Goal: Information Seeking & Learning: Find specific fact

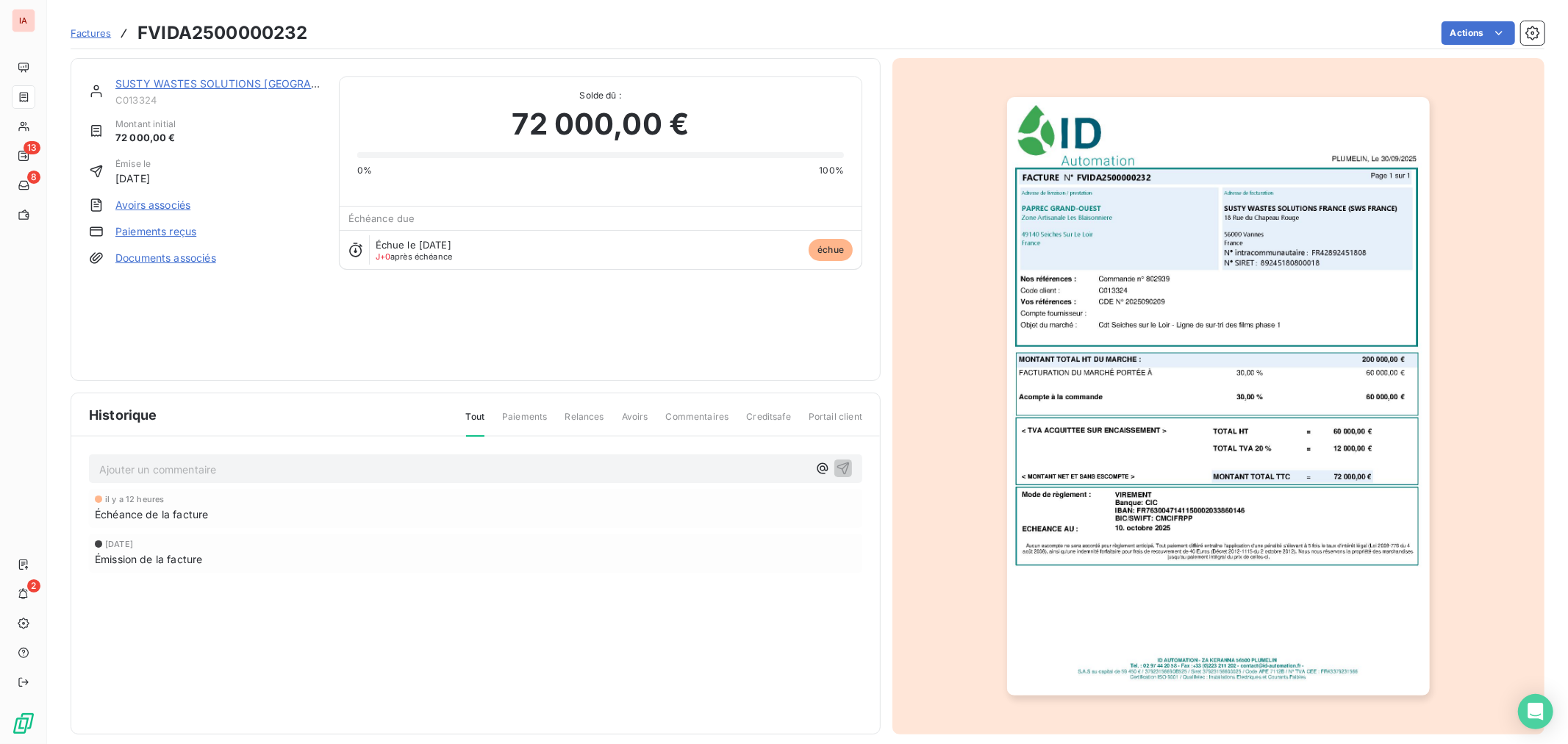
scroll to position [13, 0]
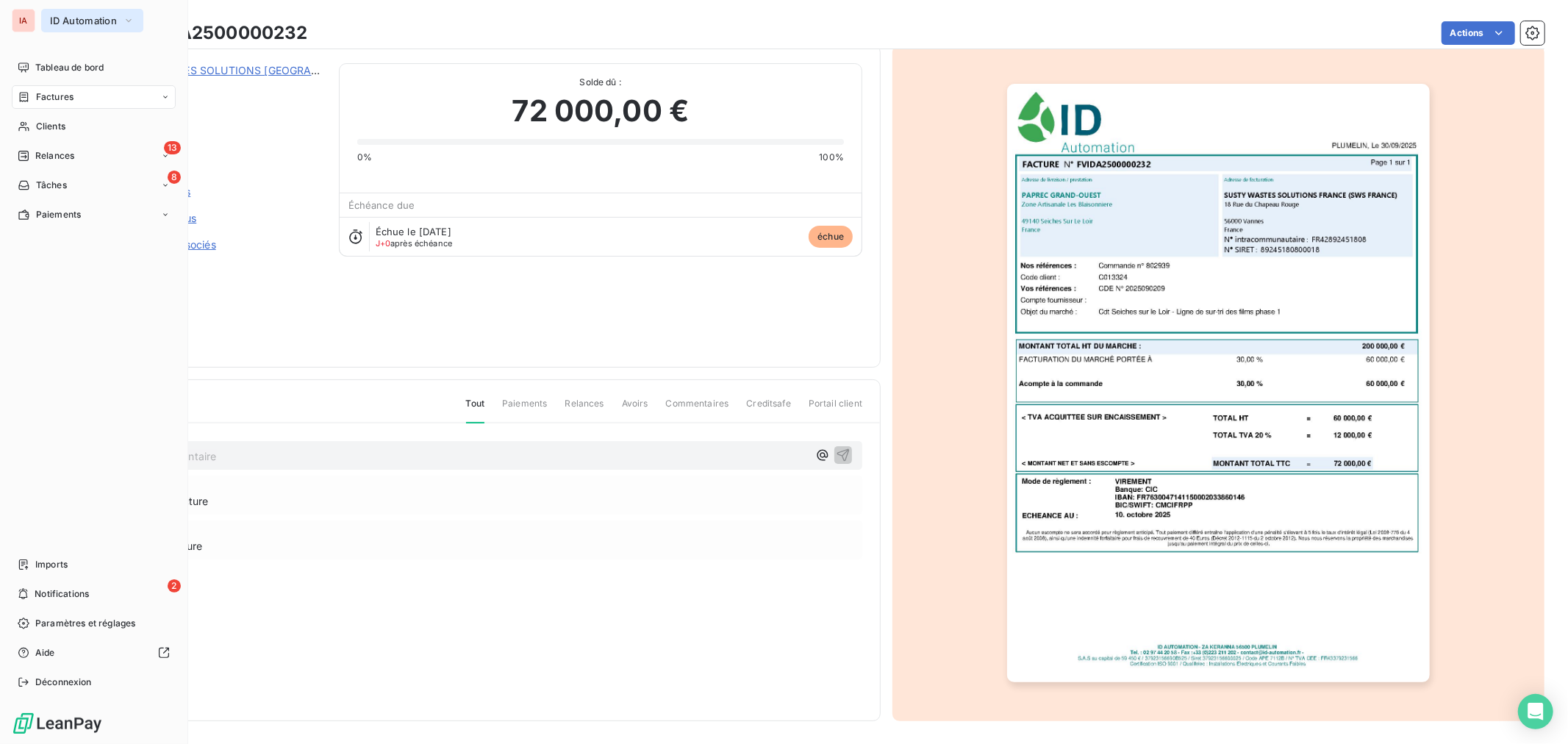
click at [63, 23] on span "ID Automation" at bounding box center [83, 21] width 67 height 12
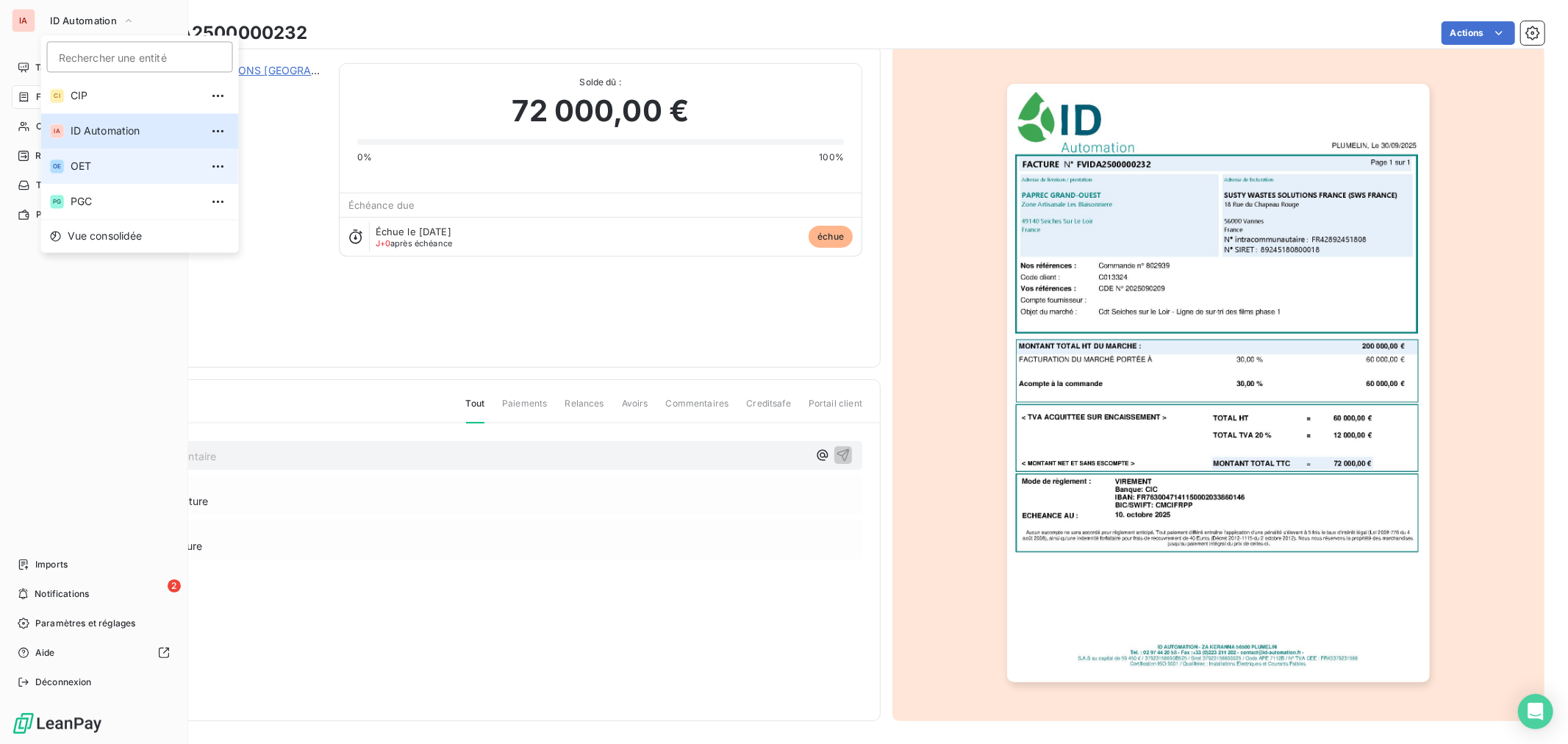
click at [94, 166] on span "OET" at bounding box center [135, 166] width 130 height 15
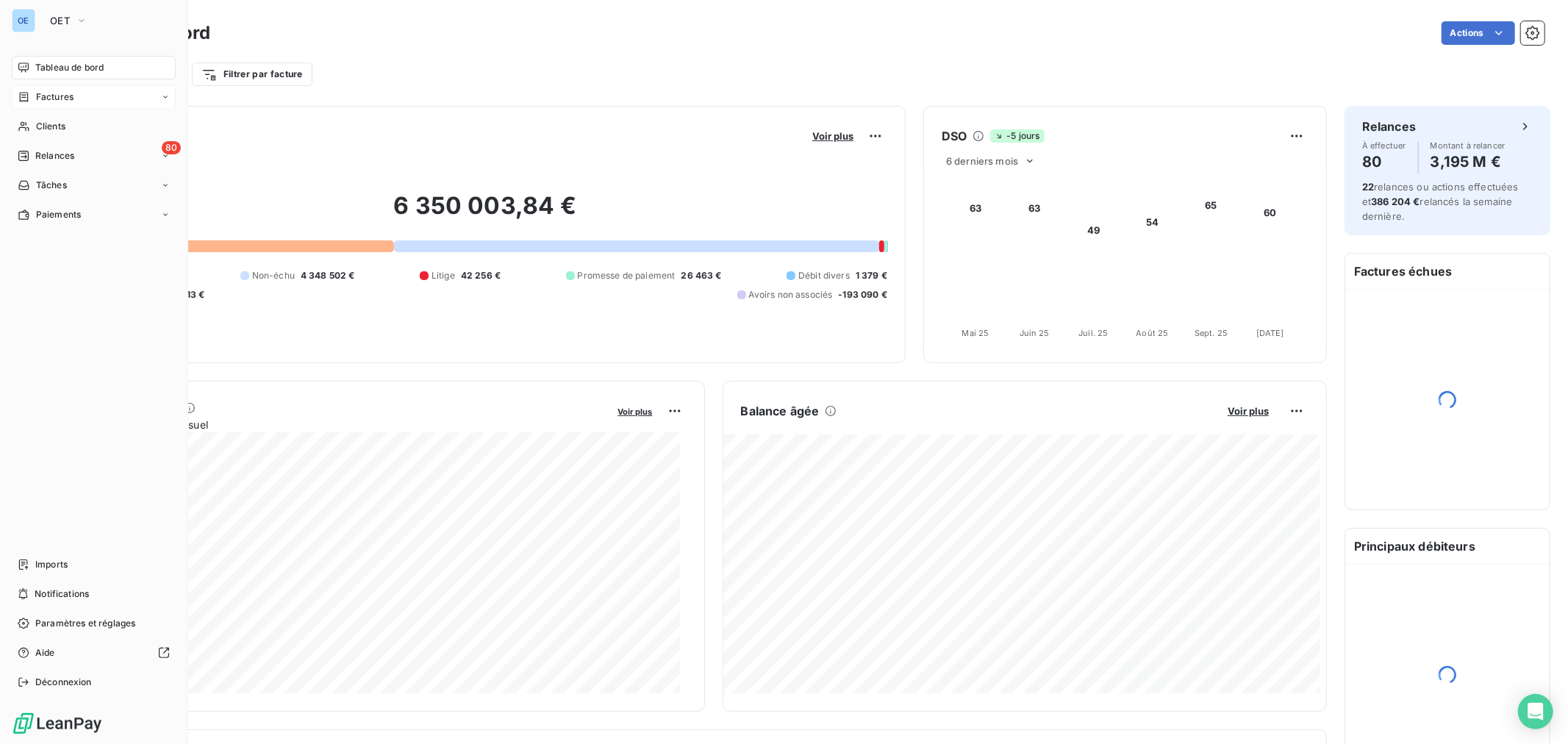
click at [81, 98] on div "Factures" at bounding box center [94, 97] width 164 height 23
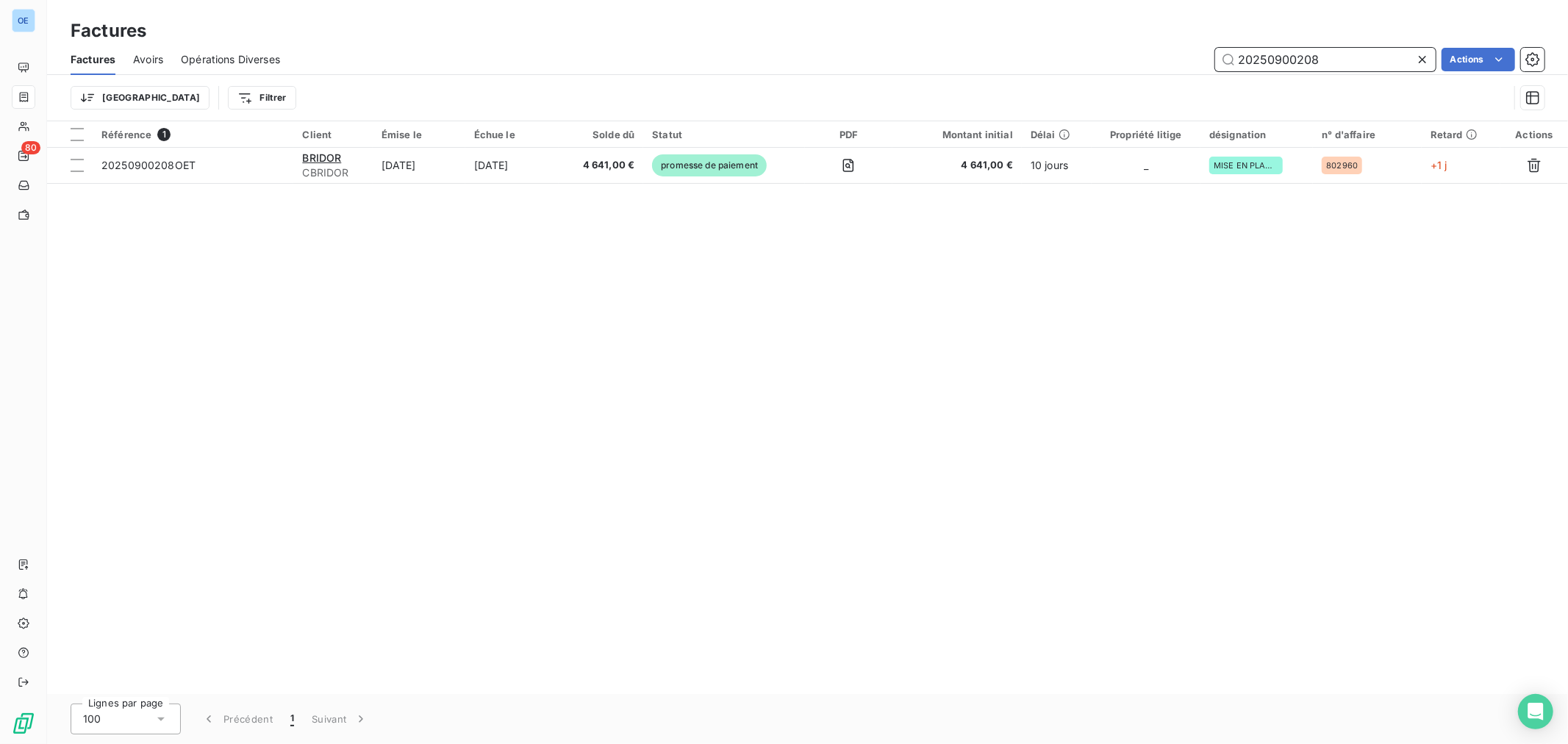
click at [1355, 63] on input "20250900208" at bounding box center [1326, 60] width 221 height 23
drag, startPoint x: 1368, startPoint y: 60, endPoint x: 939, endPoint y: 52, distance: 429.1
click at [954, 52] on div "20250900208 Actions" at bounding box center [921, 60] width 1247 height 23
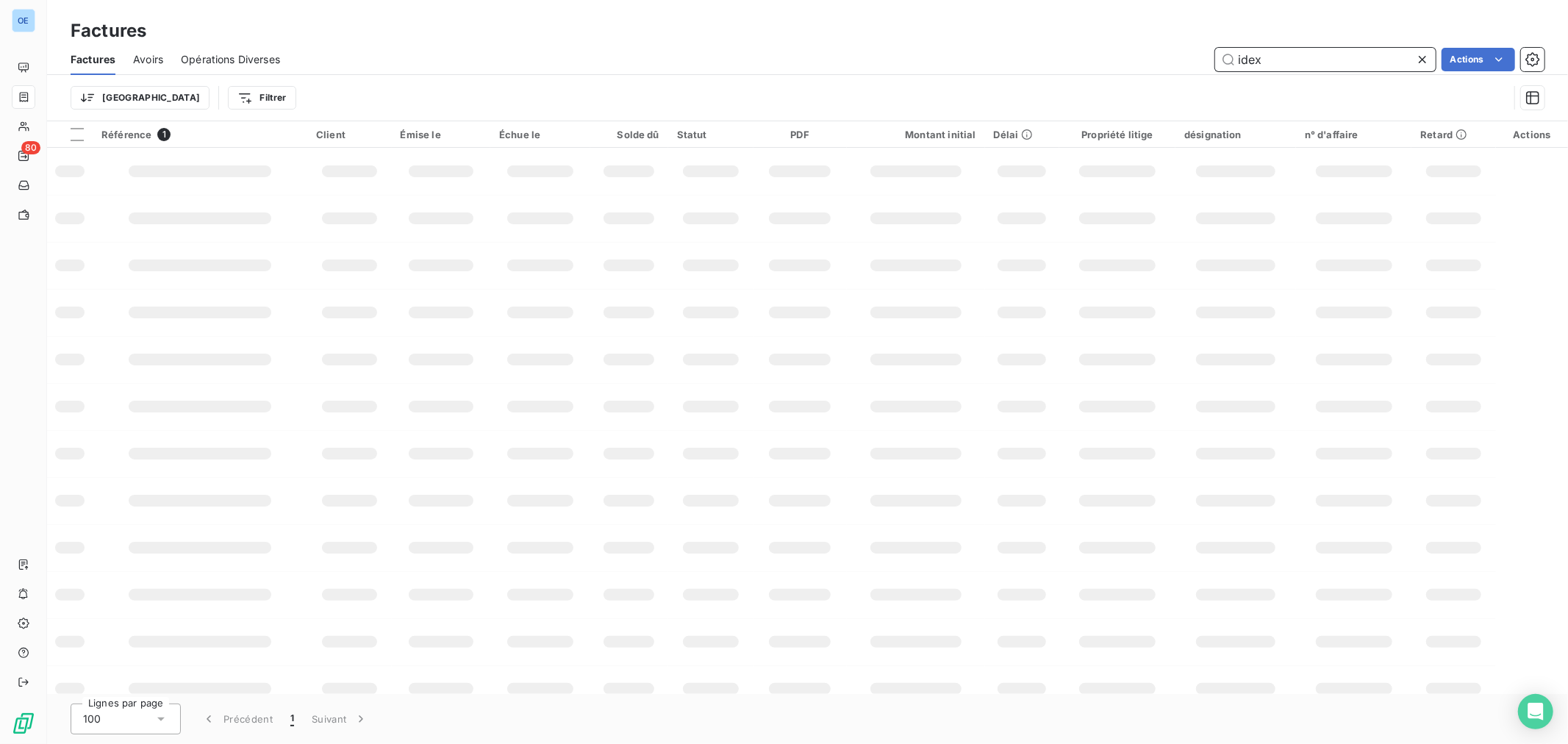
type input "idex"
click at [1281, 59] on input "idex" at bounding box center [1326, 60] width 221 height 23
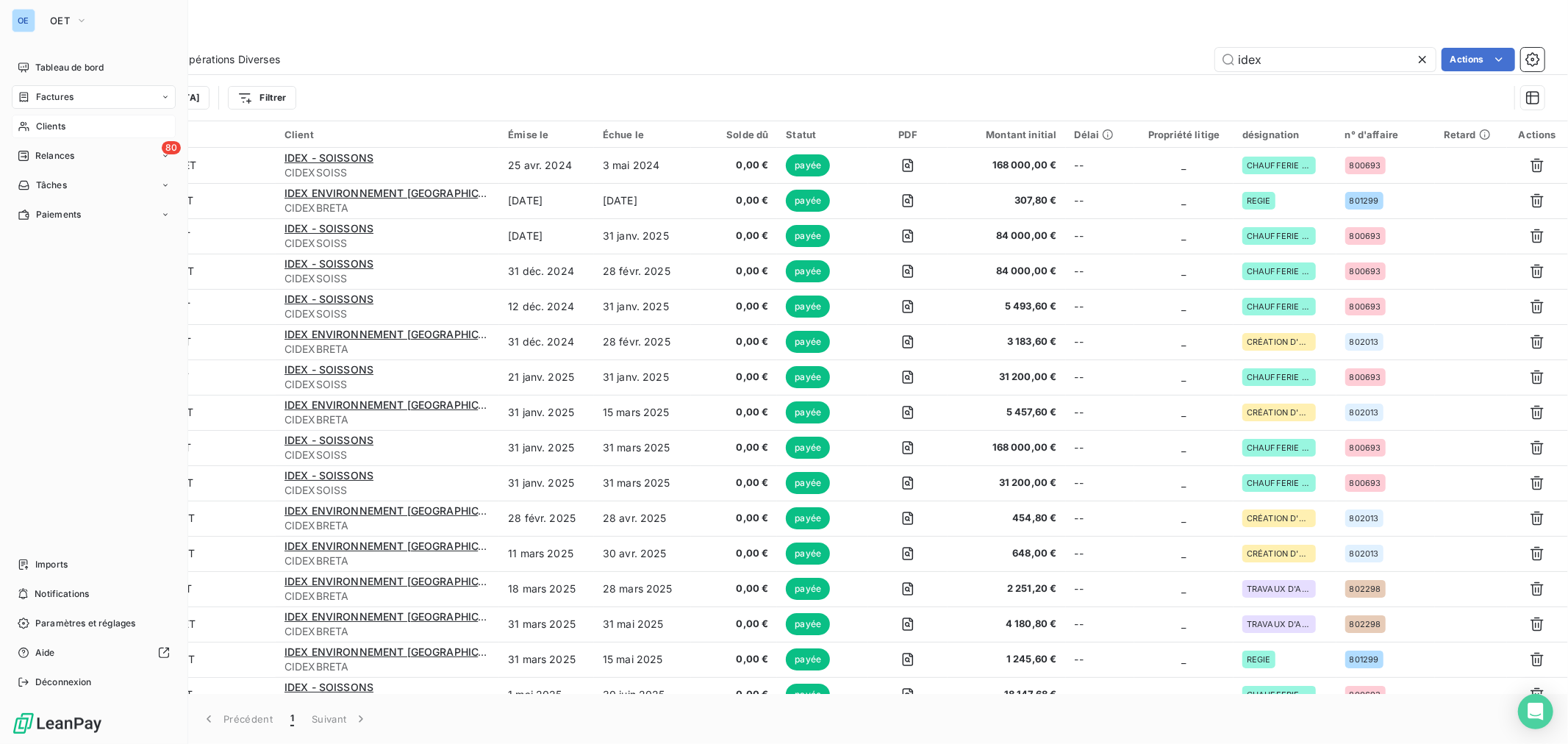
click at [46, 128] on span "Clients" at bounding box center [51, 127] width 30 height 13
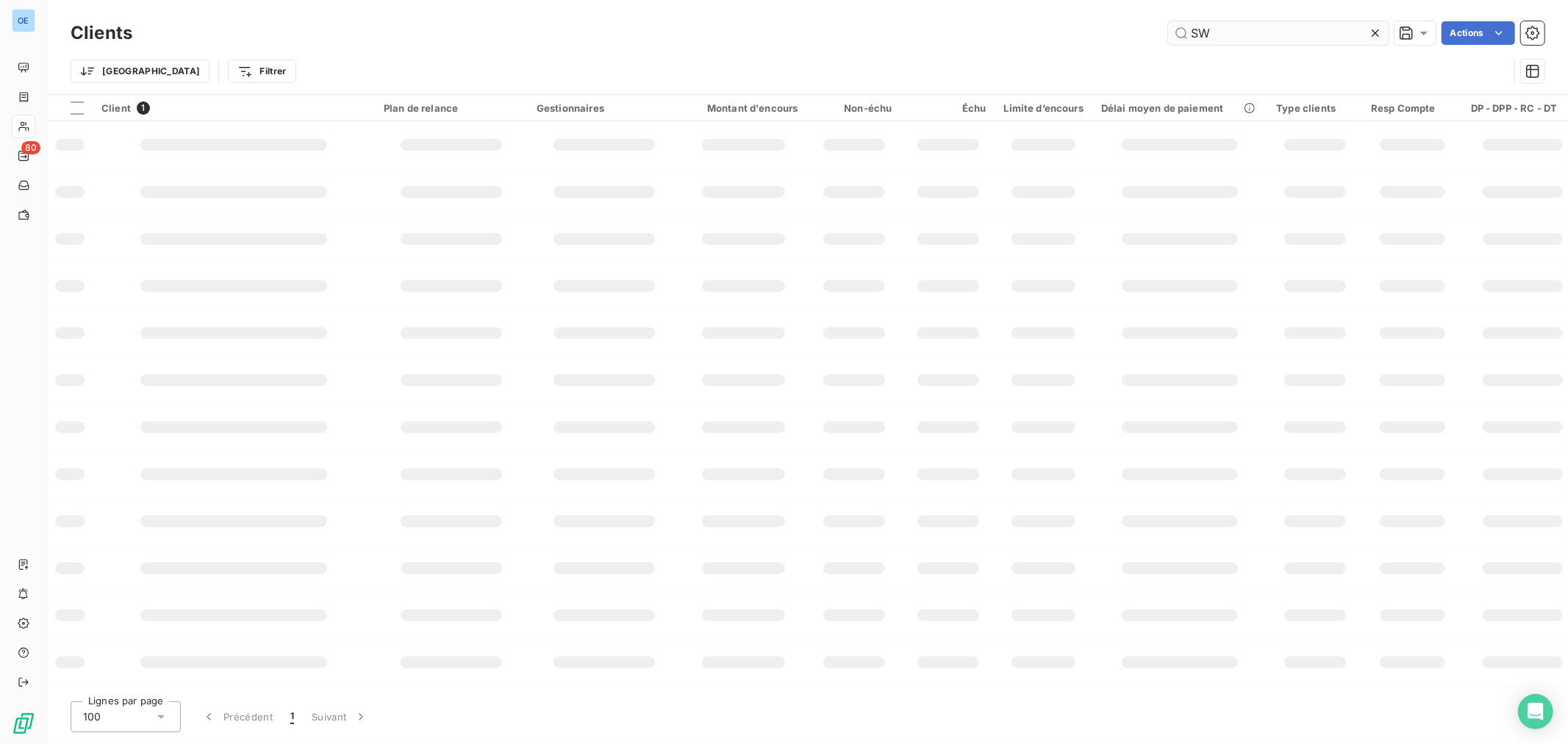
type input "S"
type input "idex"
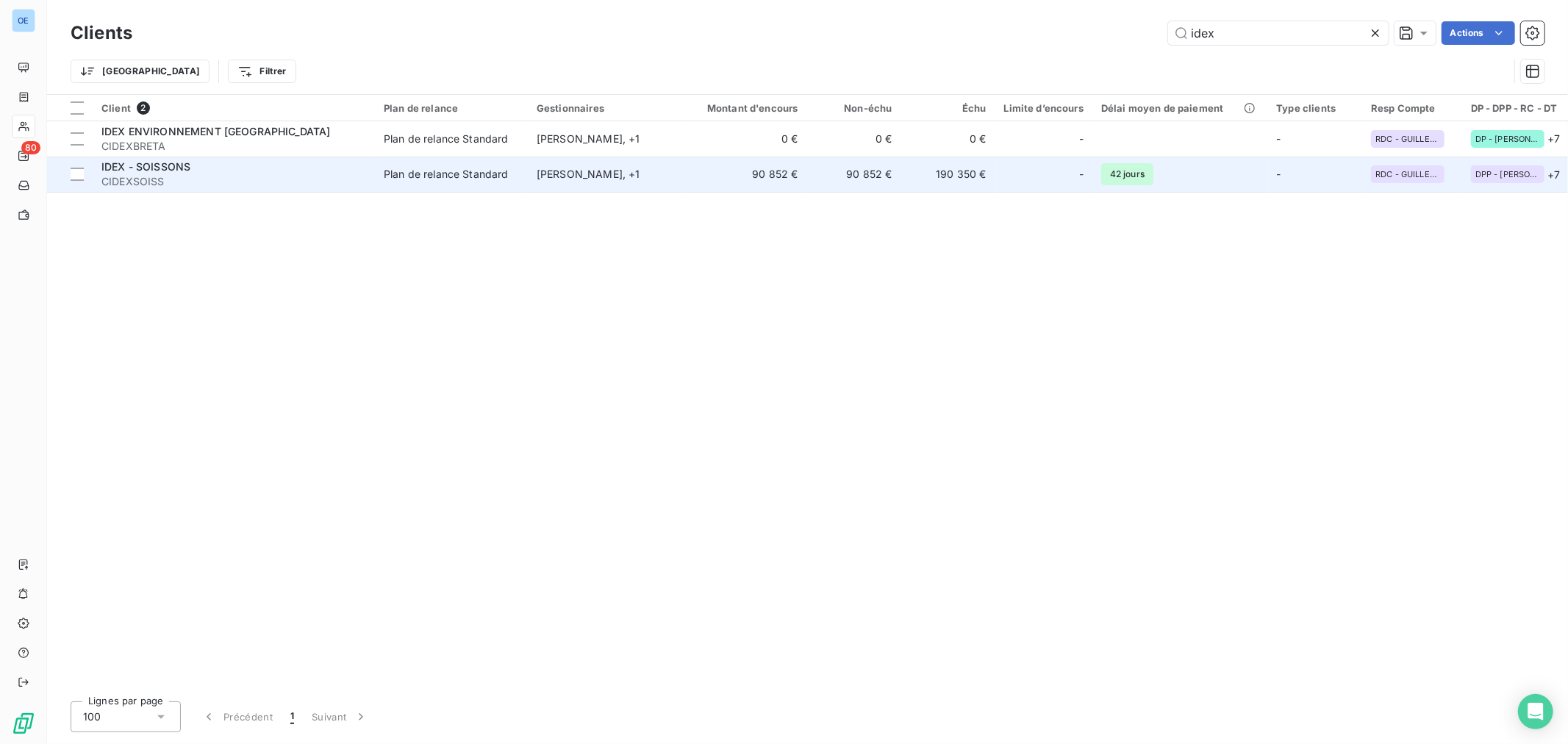
click at [722, 180] on td "90 852 €" at bounding box center [744, 174] width 127 height 36
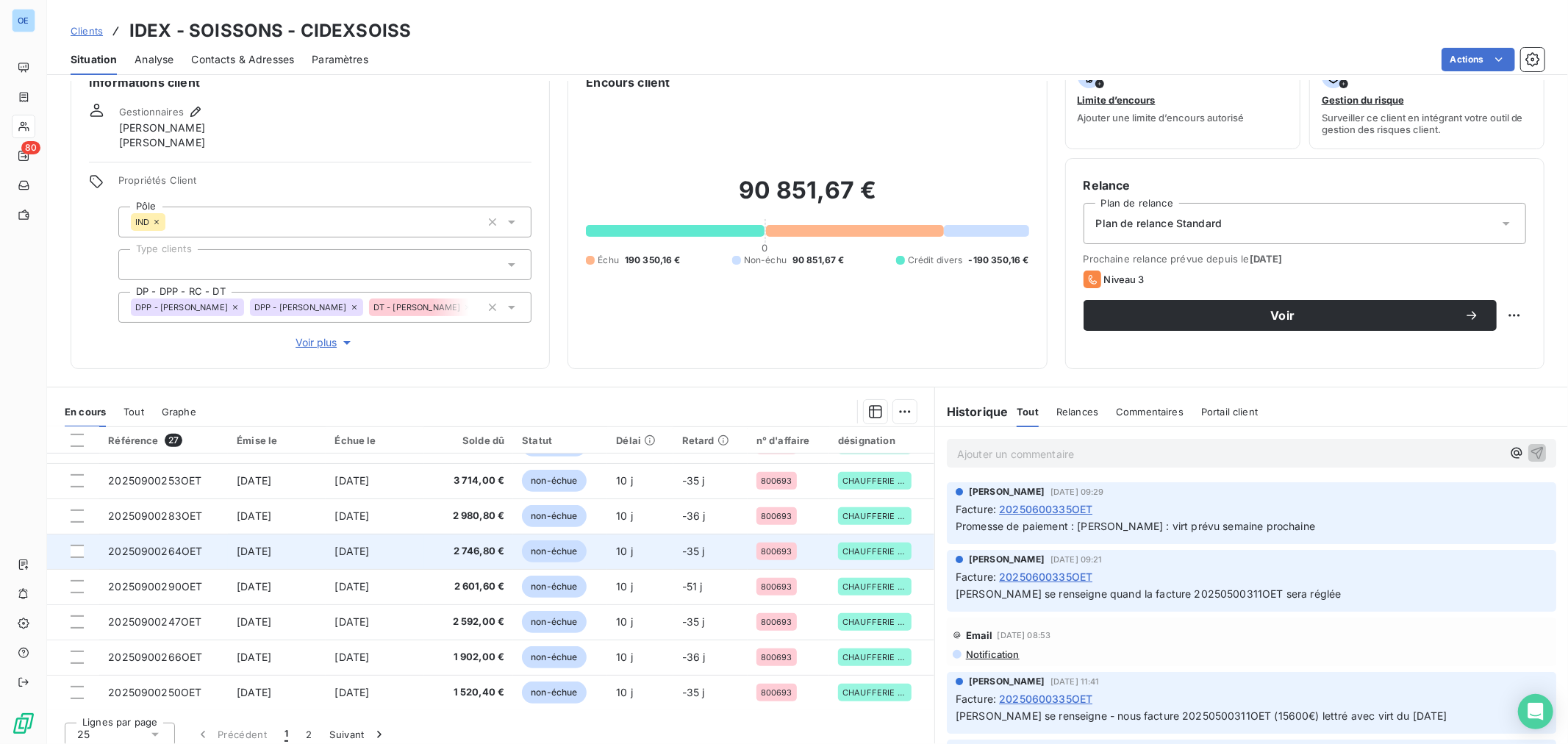
scroll to position [45, 0]
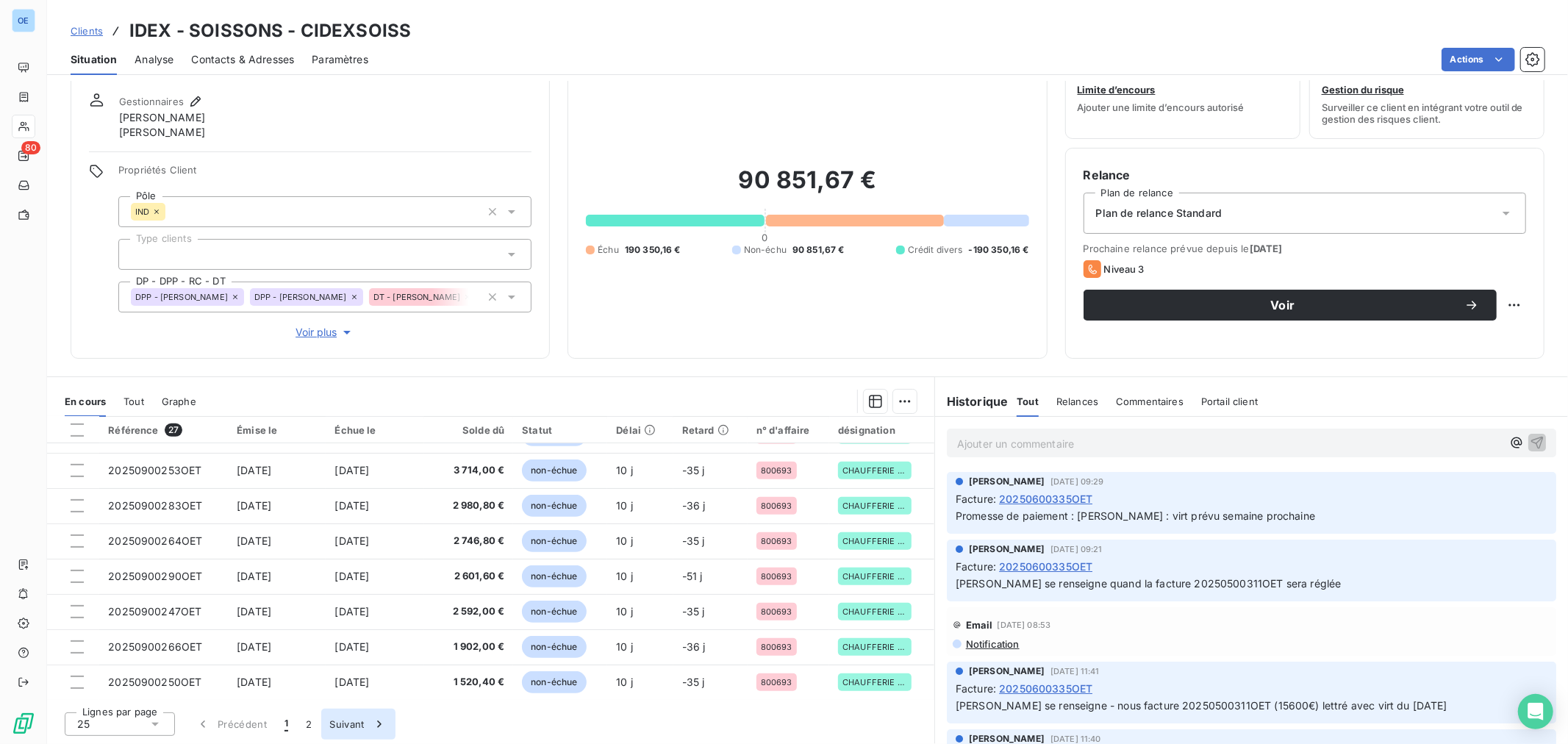
click at [327, 728] on button "Suivant" at bounding box center [358, 723] width 74 height 31
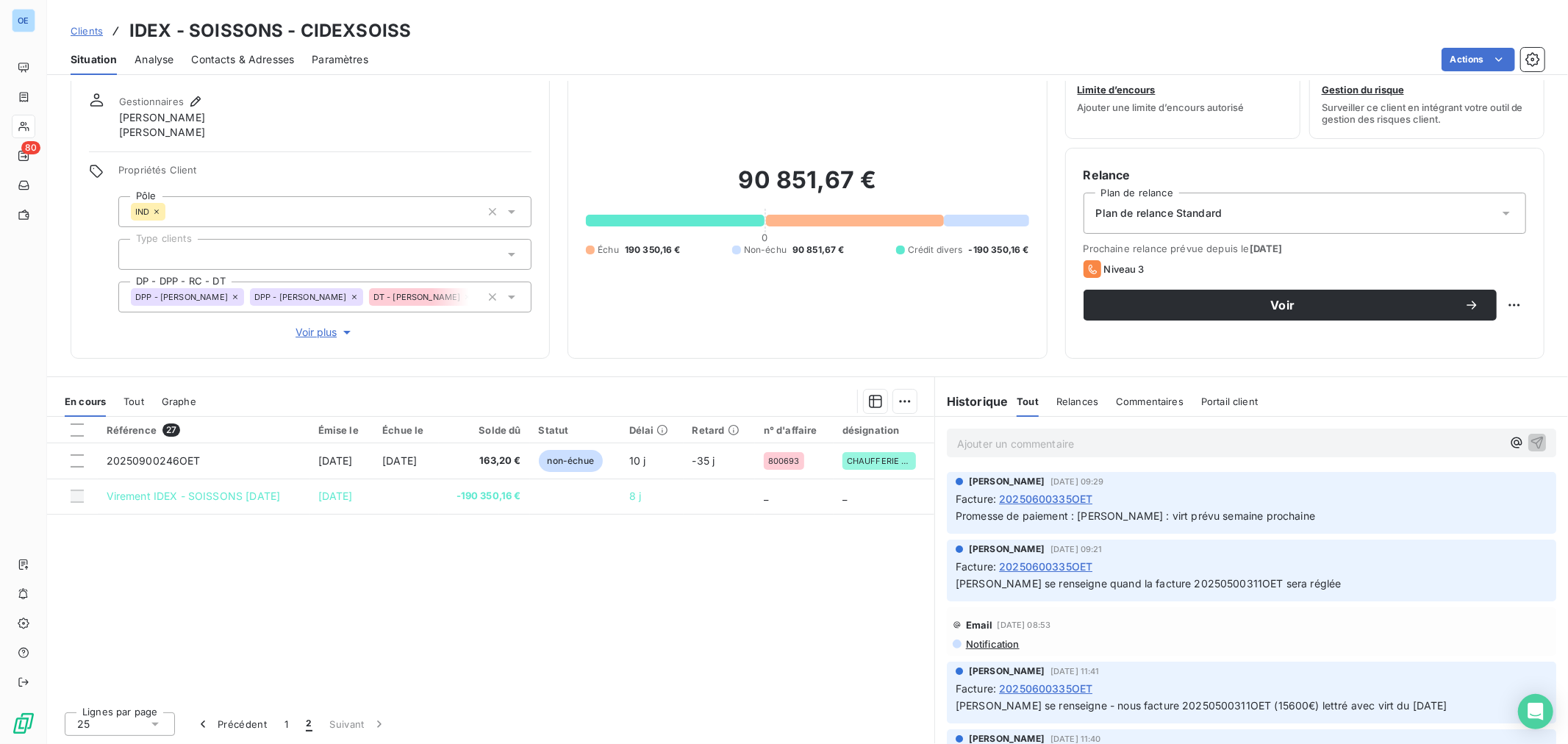
click at [148, 400] on div "En cours Tout Graphe" at bounding box center [491, 401] width 887 height 31
click at [143, 399] on span "Tout" at bounding box center [133, 401] width 21 height 12
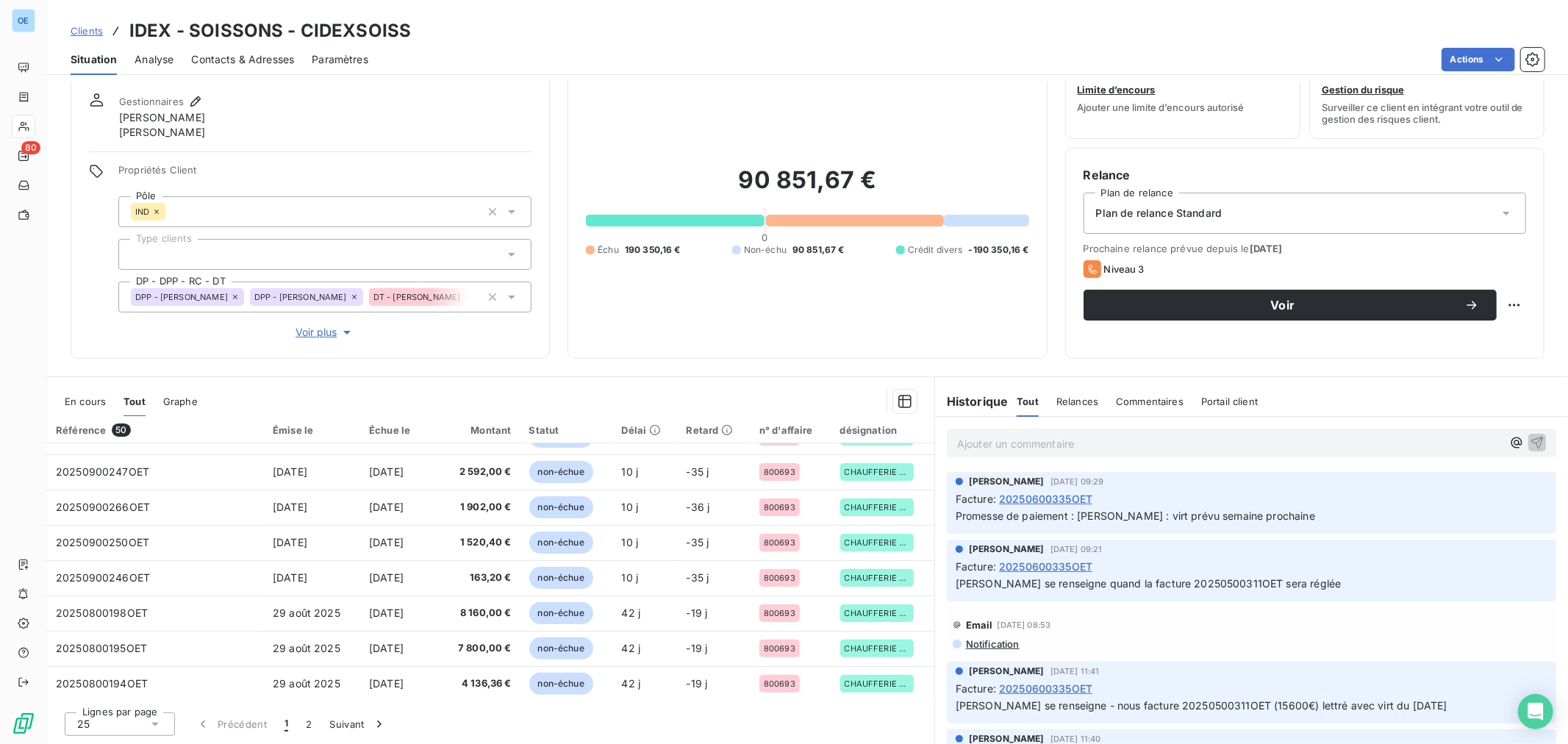
scroll to position [217, 0]
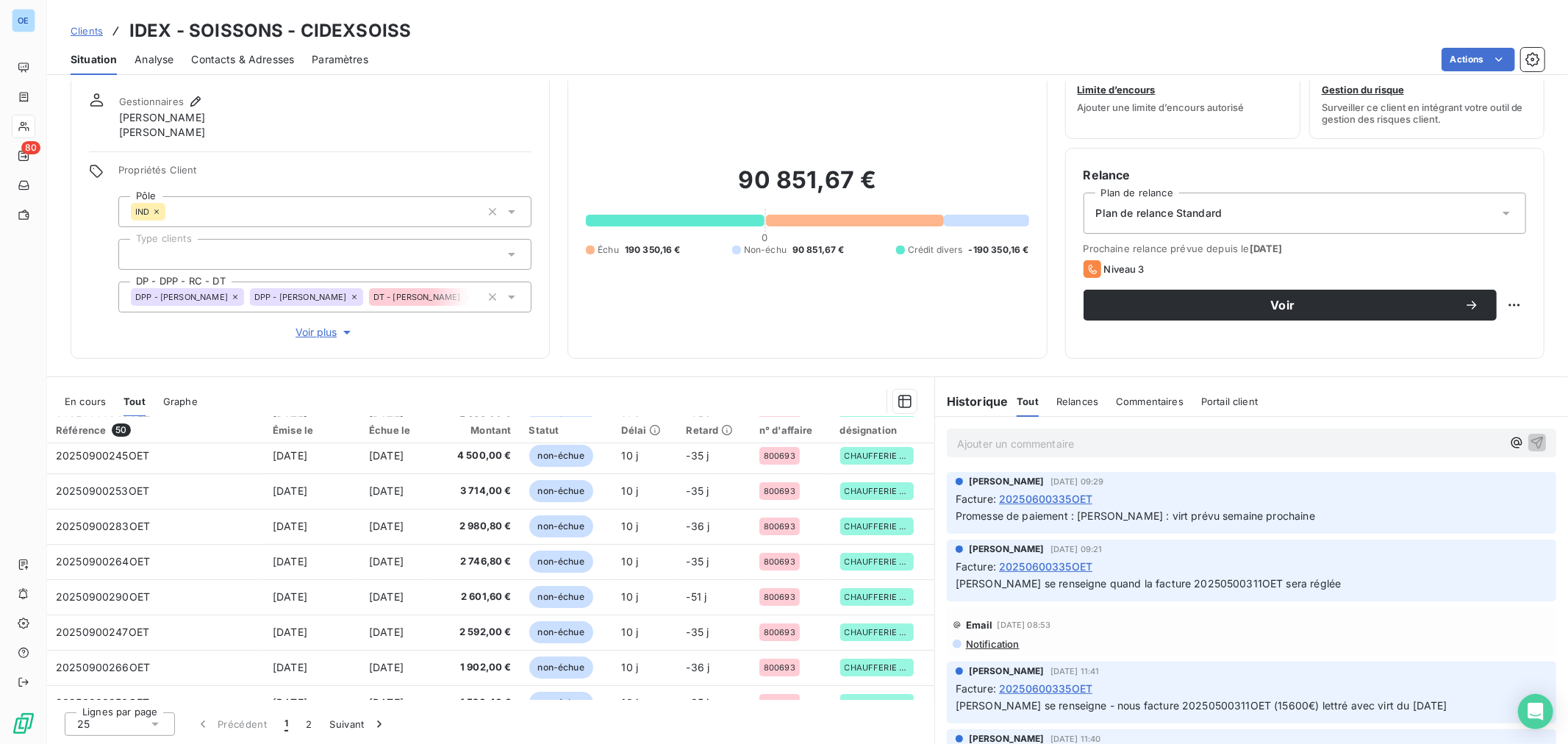
click at [178, 401] on span "Graphe" at bounding box center [180, 401] width 35 height 12
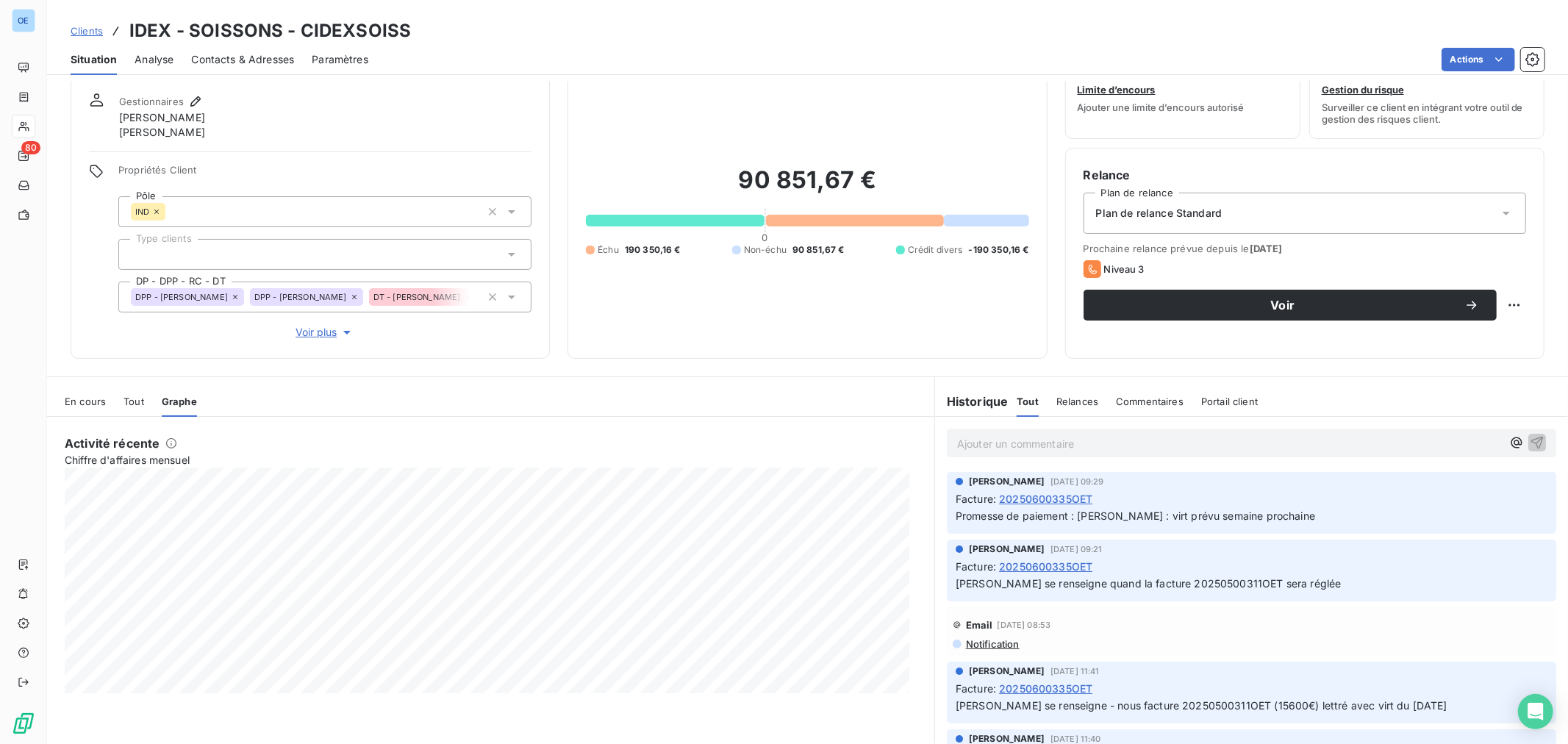
click at [123, 405] on span "Tout" at bounding box center [133, 401] width 21 height 12
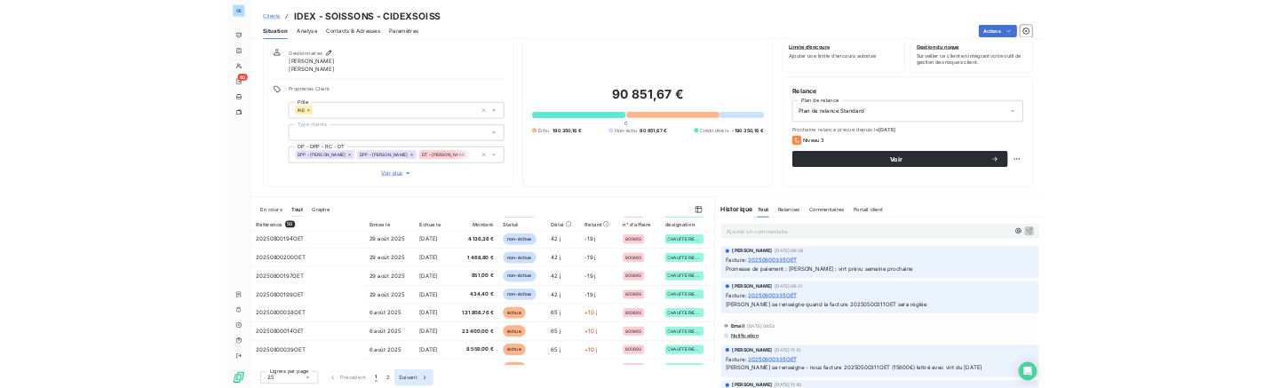
scroll to position [756, 0]
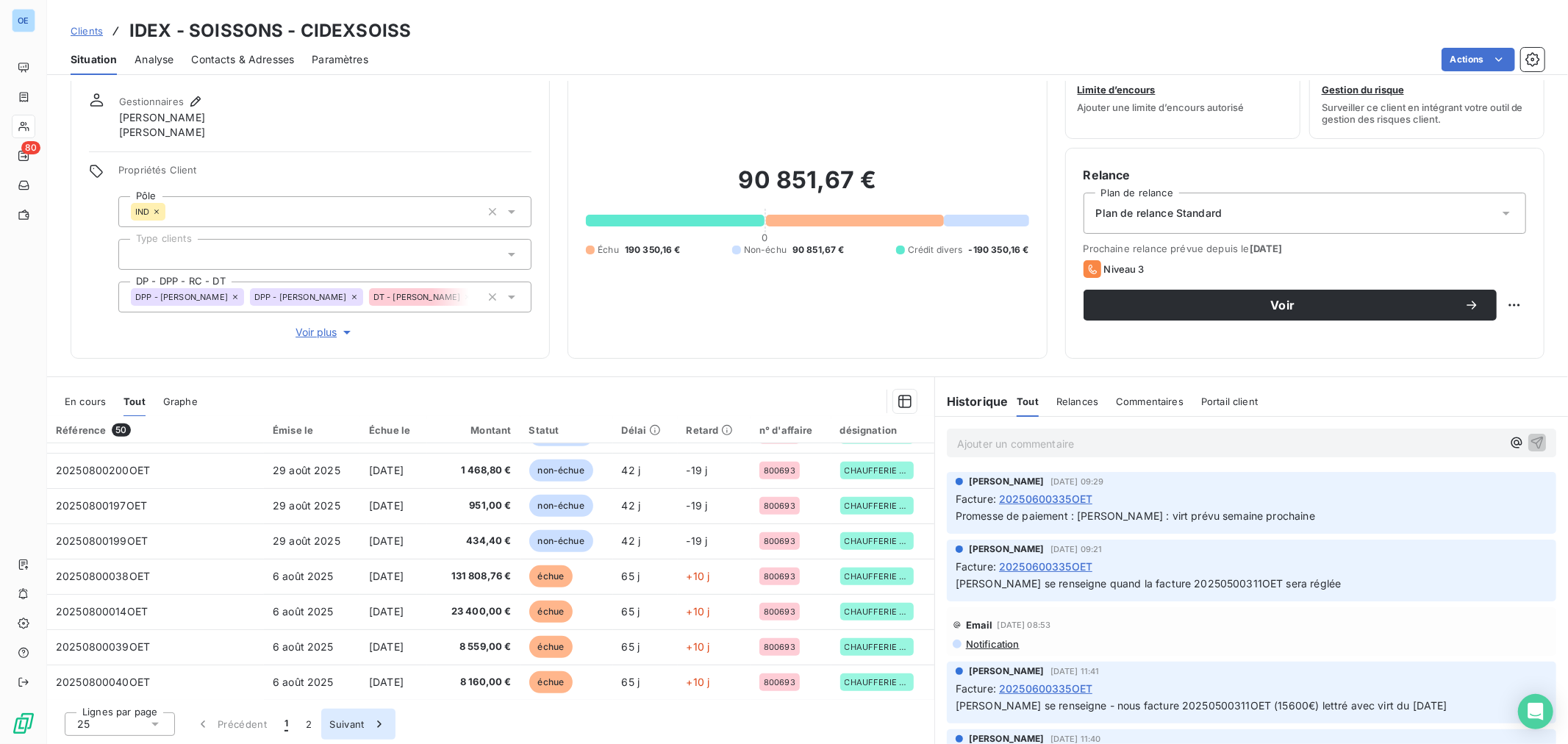
click at [349, 715] on button "Suivant" at bounding box center [358, 723] width 74 height 31
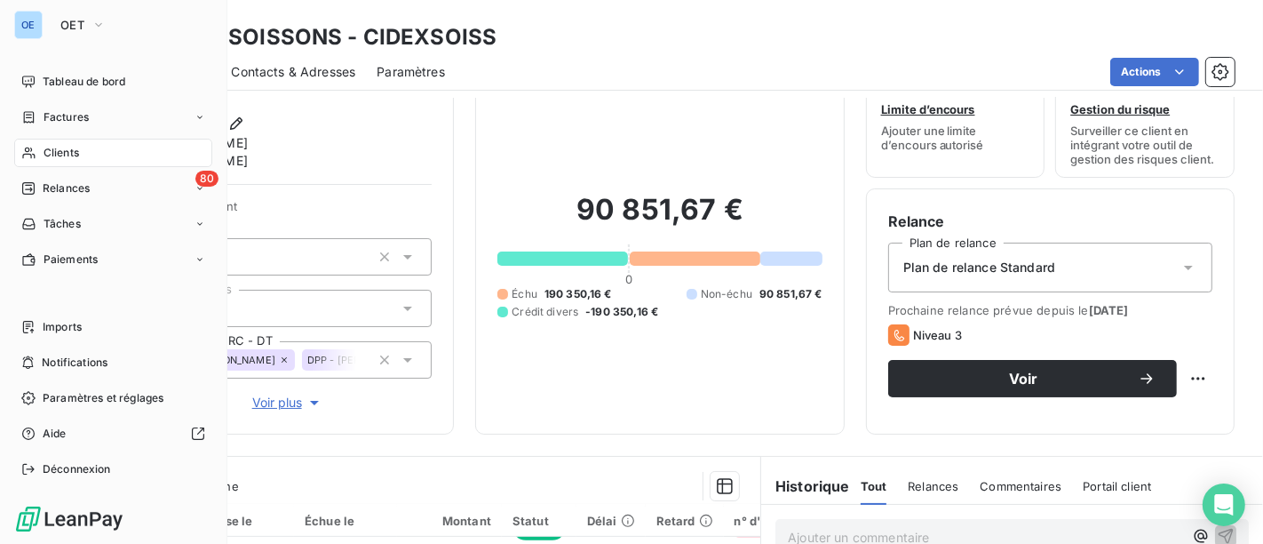
click at [48, 156] on span "Clients" at bounding box center [62, 153] width 36 height 16
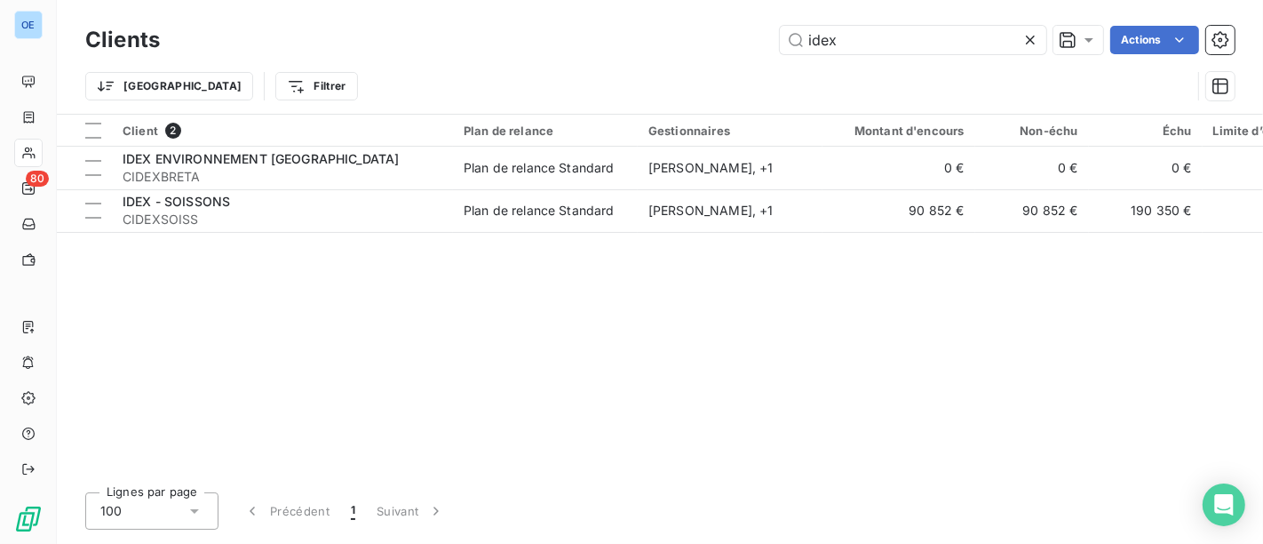
drag, startPoint x: 937, startPoint y: 45, endPoint x: 576, endPoint y: 6, distance: 363.7
click at [576, 6] on div "Clients idex Actions Trier Filtrer" at bounding box center [660, 57] width 1207 height 114
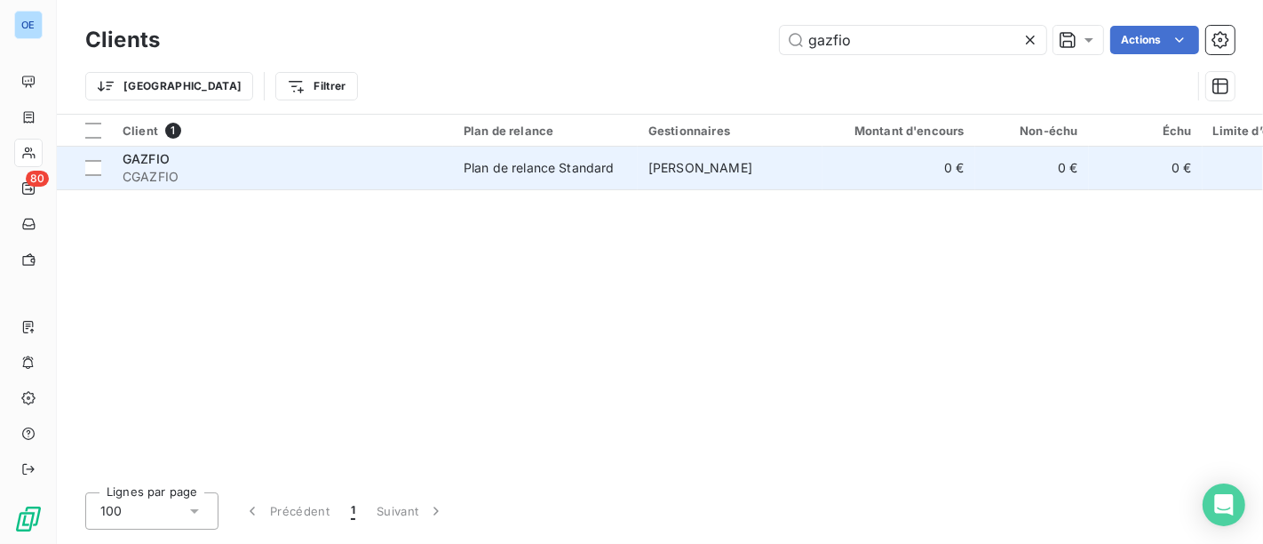
type input "gazfio"
click at [620, 163] on span "Plan de relance Standard" at bounding box center [545, 168] width 163 height 18
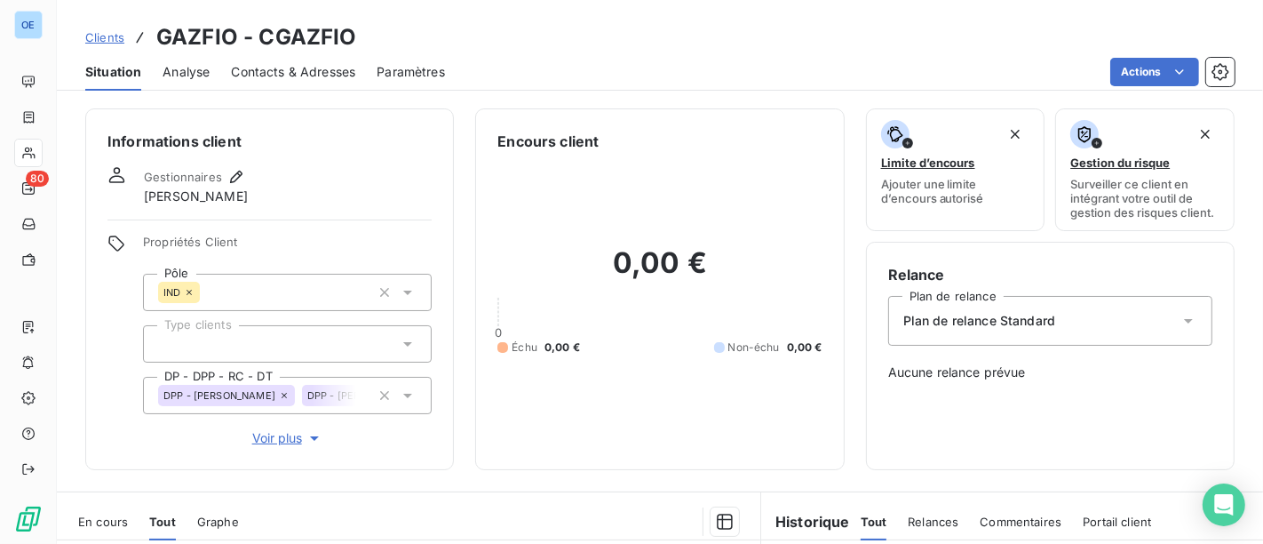
scroll to position [390, 0]
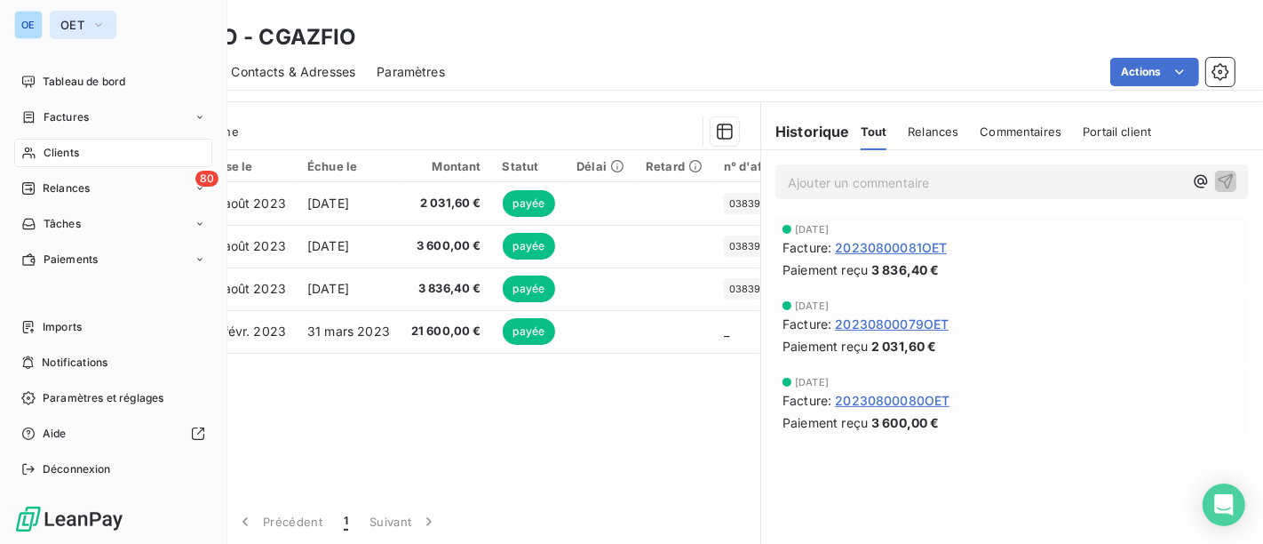
click at [60, 35] on button "OET" at bounding box center [83, 25] width 67 height 28
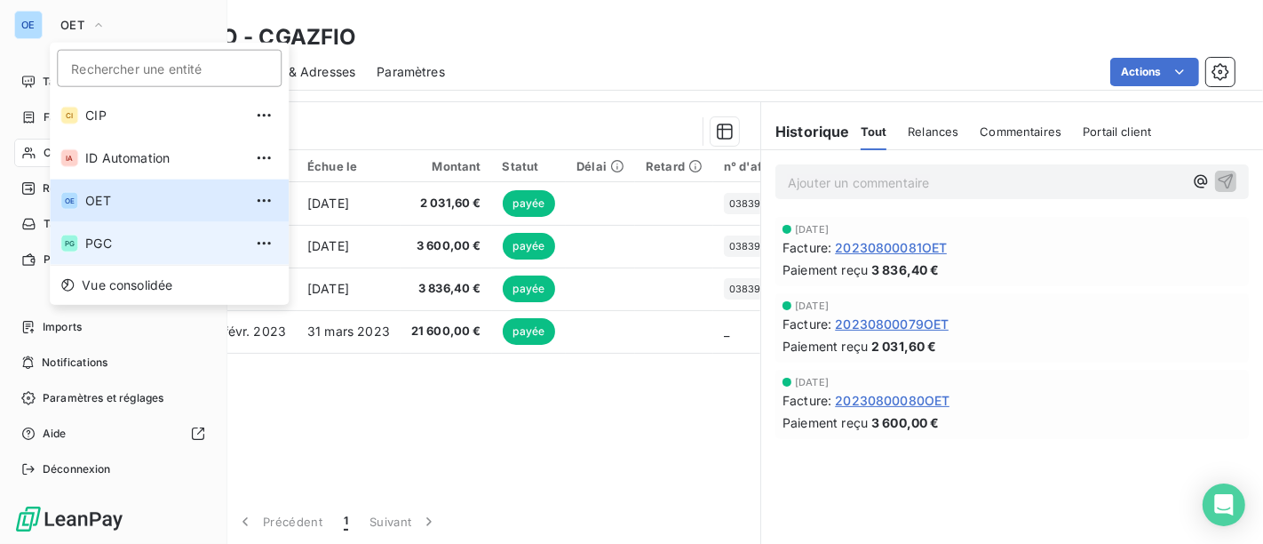
click at [102, 240] on span "PGC" at bounding box center [163, 244] width 157 height 18
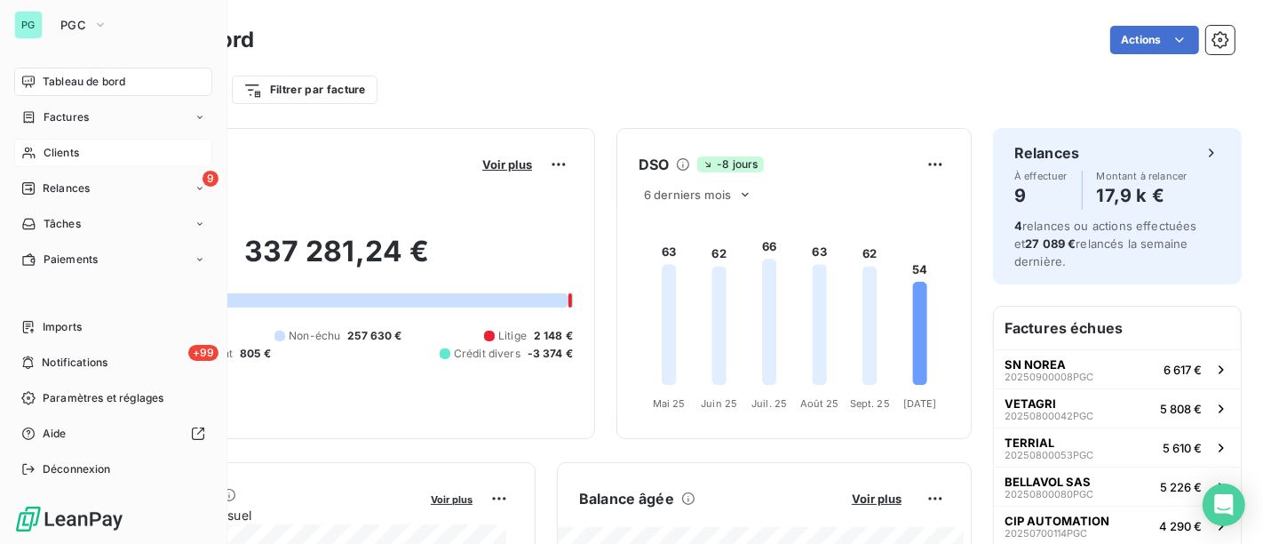
click at [38, 149] on div "Clients" at bounding box center [113, 153] width 198 height 28
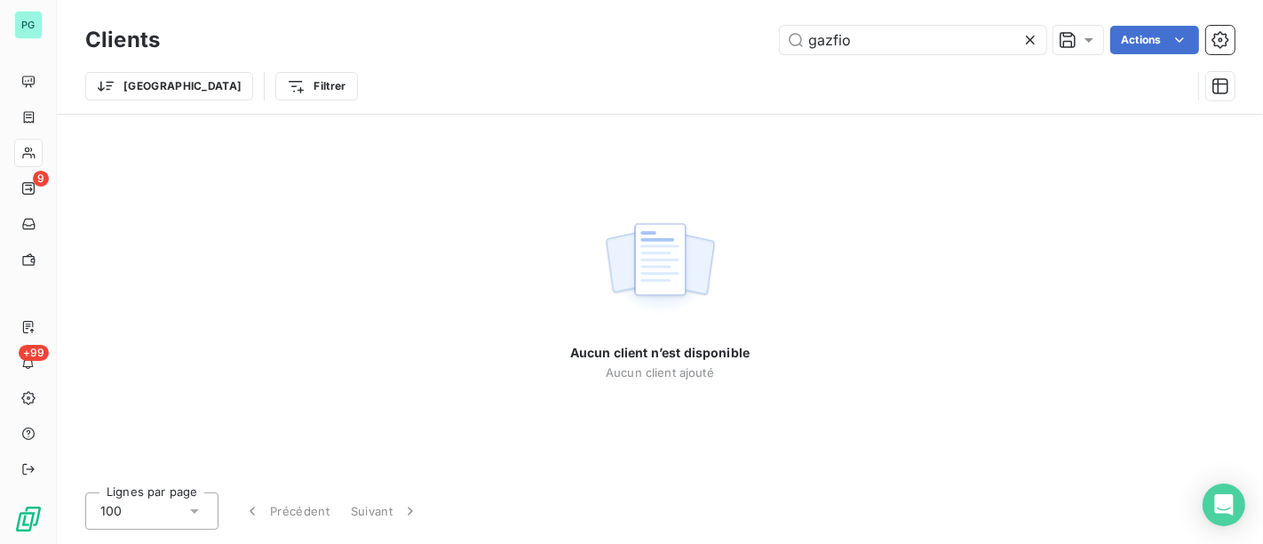
drag, startPoint x: 896, startPoint y: 42, endPoint x: 649, endPoint y: 8, distance: 248.4
click at [760, 17] on div "Clients gazfio Actions Trier Filtrer" at bounding box center [660, 57] width 1207 height 114
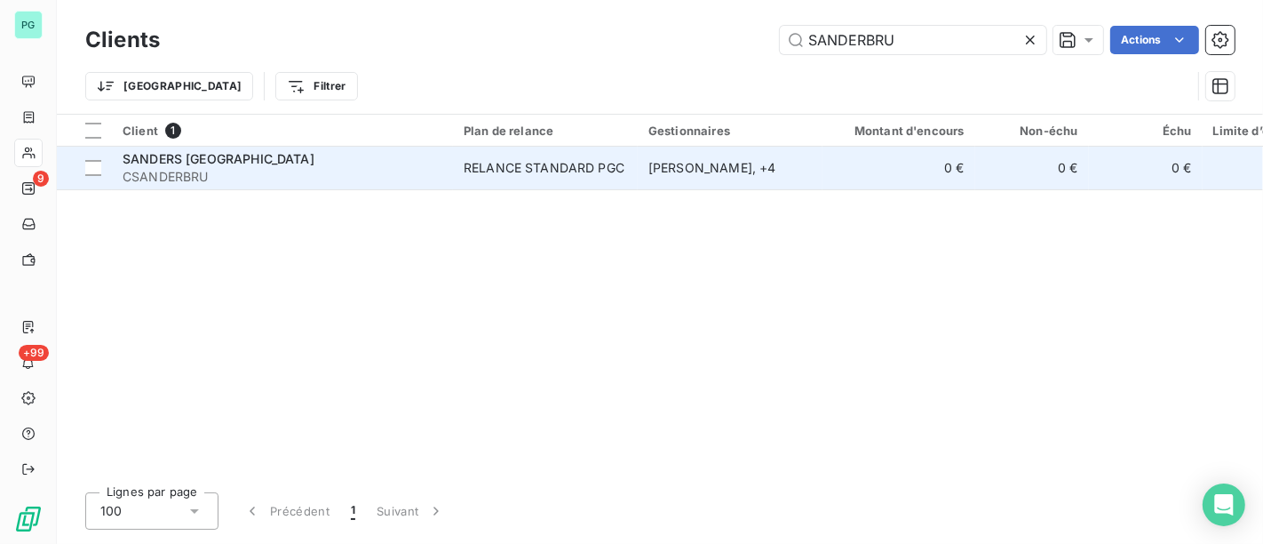
type input "SANDERBRU"
click at [619, 171] on div "RELANCE STANDARD PGC" at bounding box center [544, 168] width 161 height 18
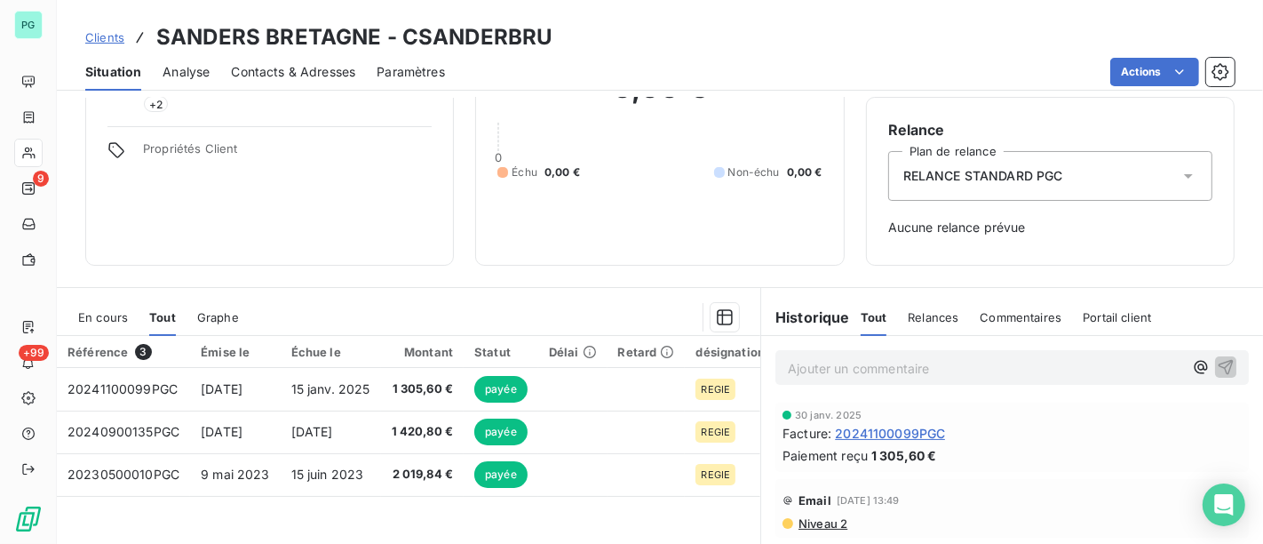
scroll to position [197, 0]
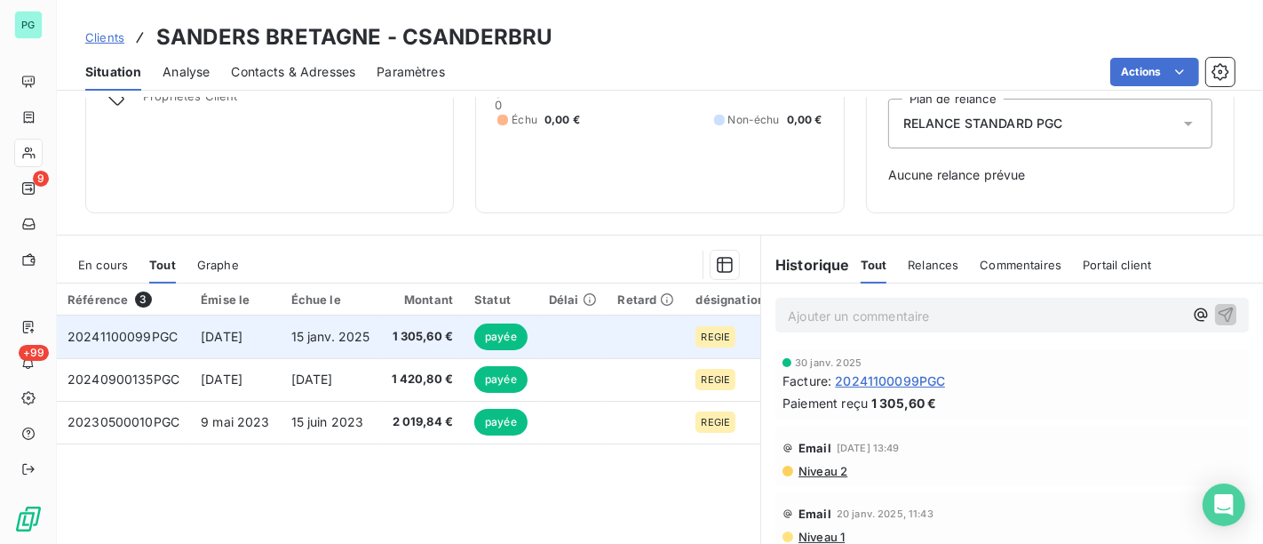
click at [600, 348] on td at bounding box center [572, 336] width 69 height 43
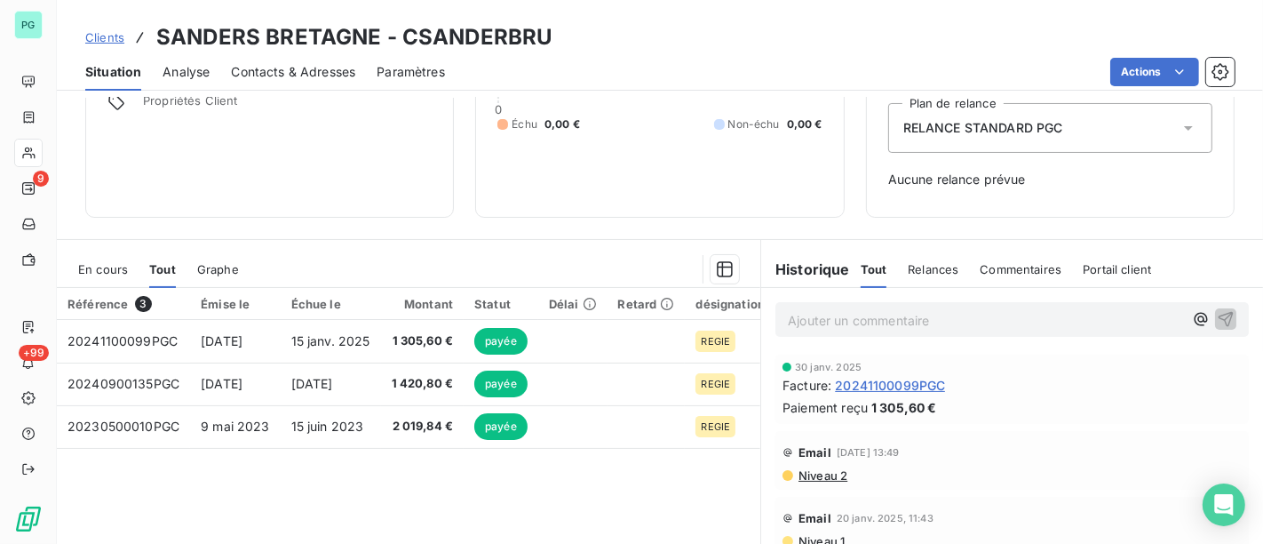
scroll to position [330, 0]
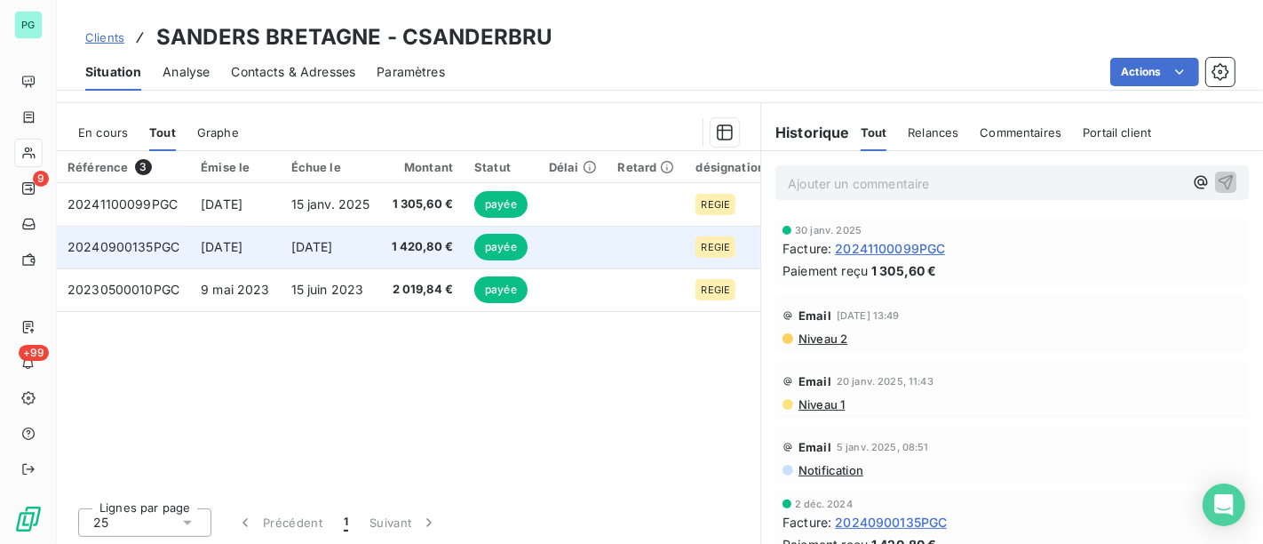
click at [581, 239] on td at bounding box center [572, 247] width 69 height 43
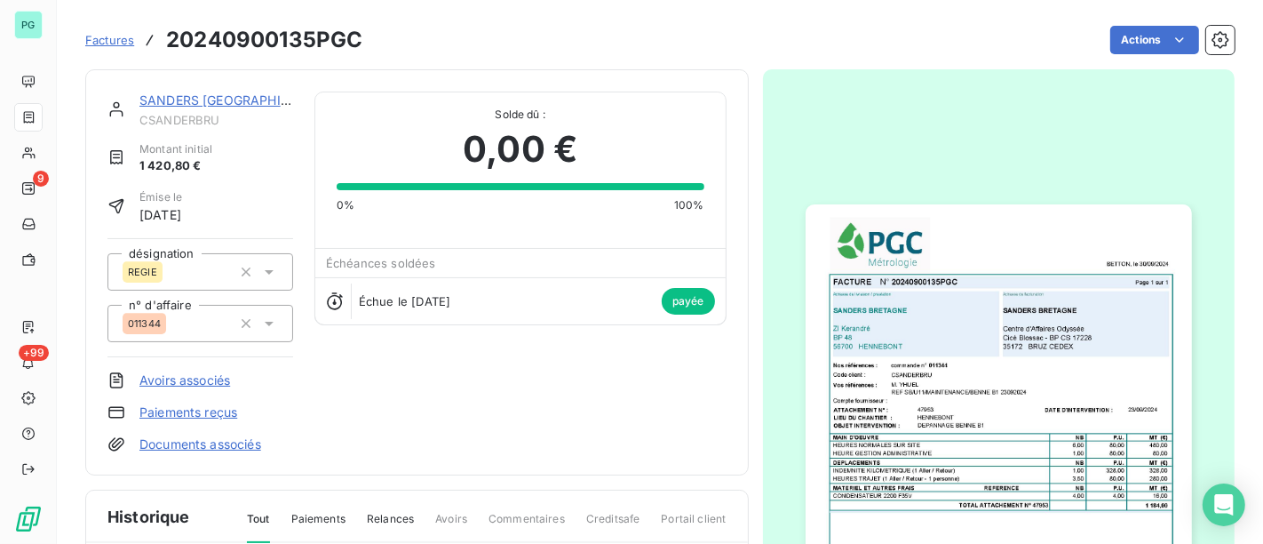
click at [238, 92] on div "SANDERS [GEOGRAPHIC_DATA]" at bounding box center [216, 101] width 154 height 18
click at [228, 96] on link "SANDERS [GEOGRAPHIC_DATA]" at bounding box center [235, 99] width 193 height 15
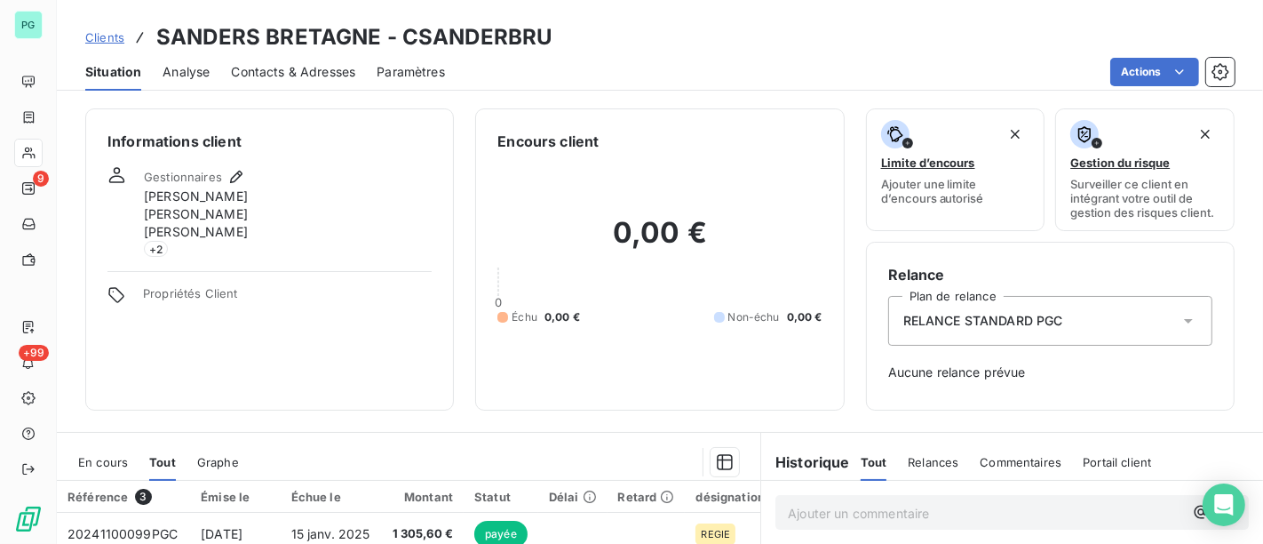
click at [291, 75] on span "Contacts & Adresses" at bounding box center [293, 72] width 124 height 18
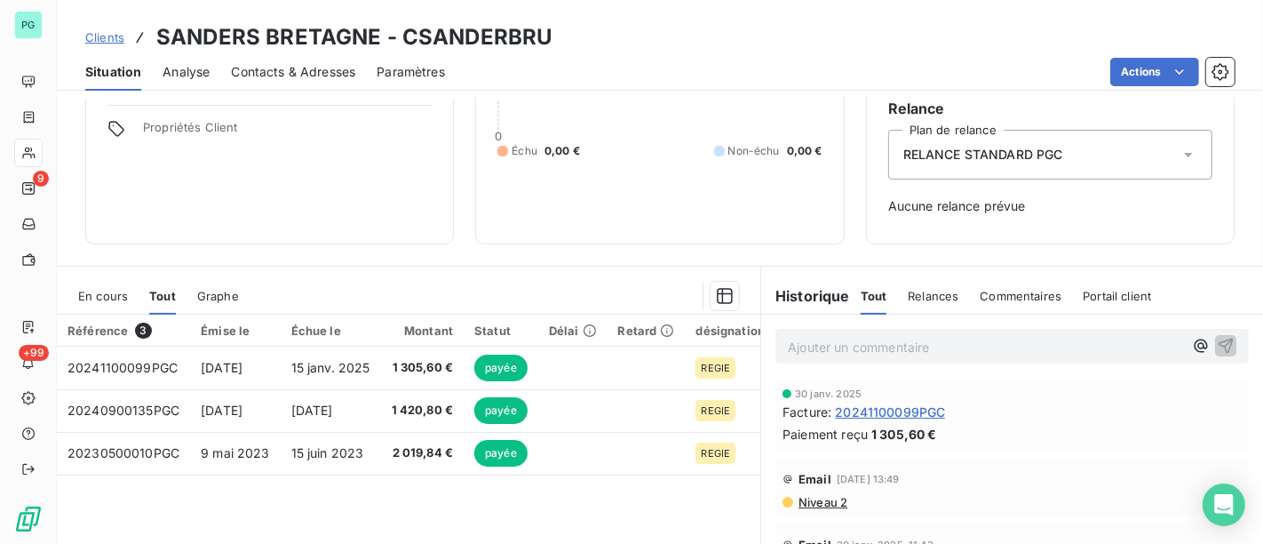
scroll to position [35, 0]
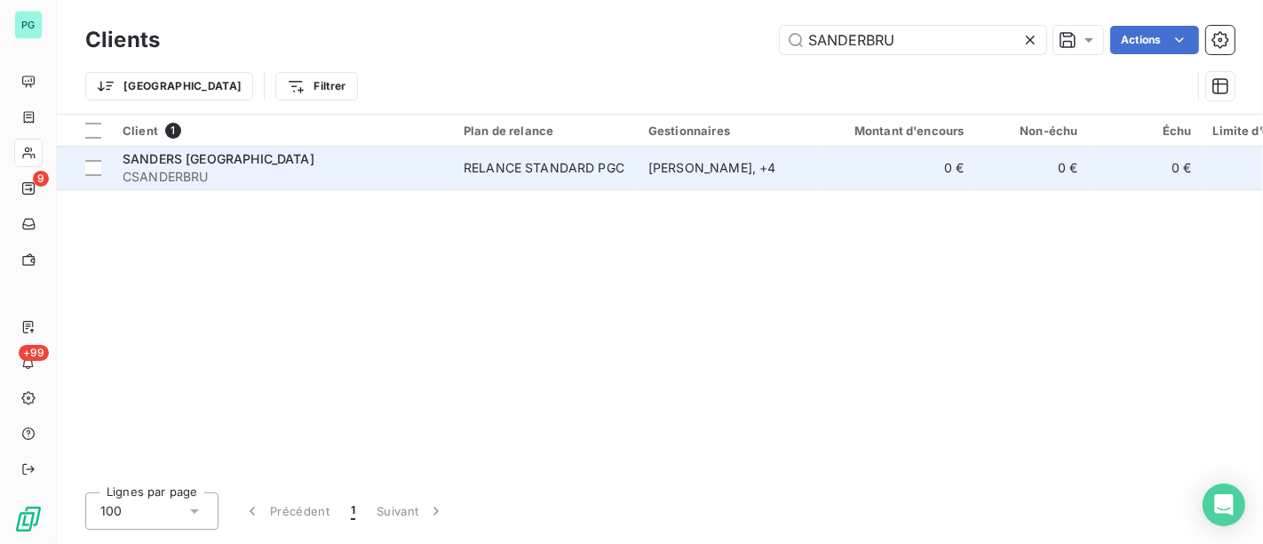
click at [370, 170] on span "CSANDERBRU" at bounding box center [283, 177] width 320 height 18
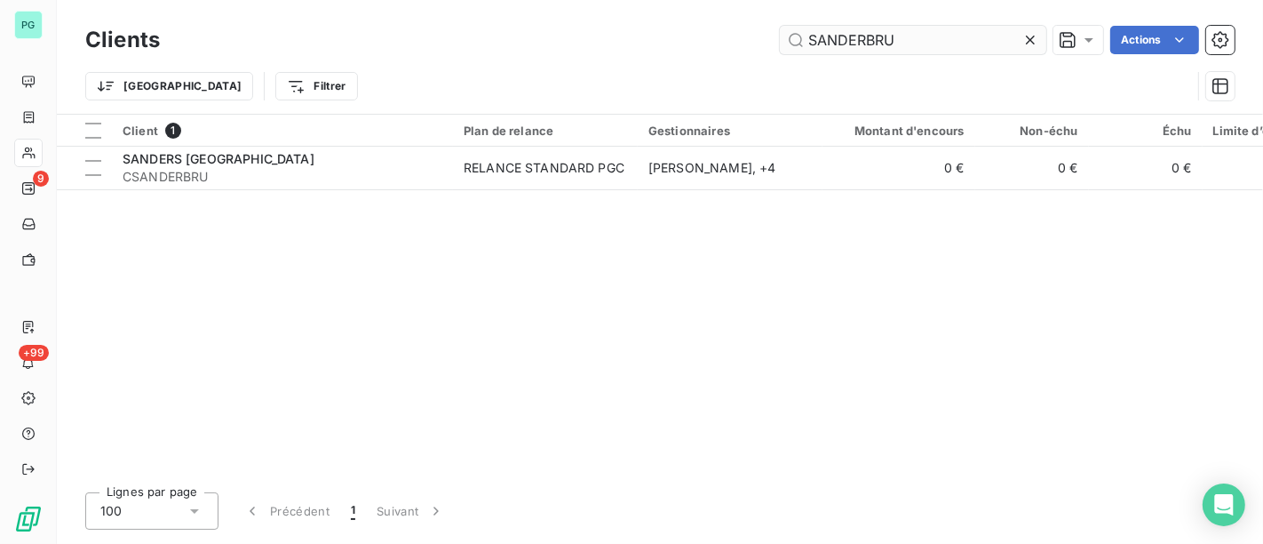
click at [928, 39] on input "SANDERBRU" at bounding box center [913, 40] width 267 height 28
type input "SANDERSFA"
